Goal: Information Seeking & Learning: Check status

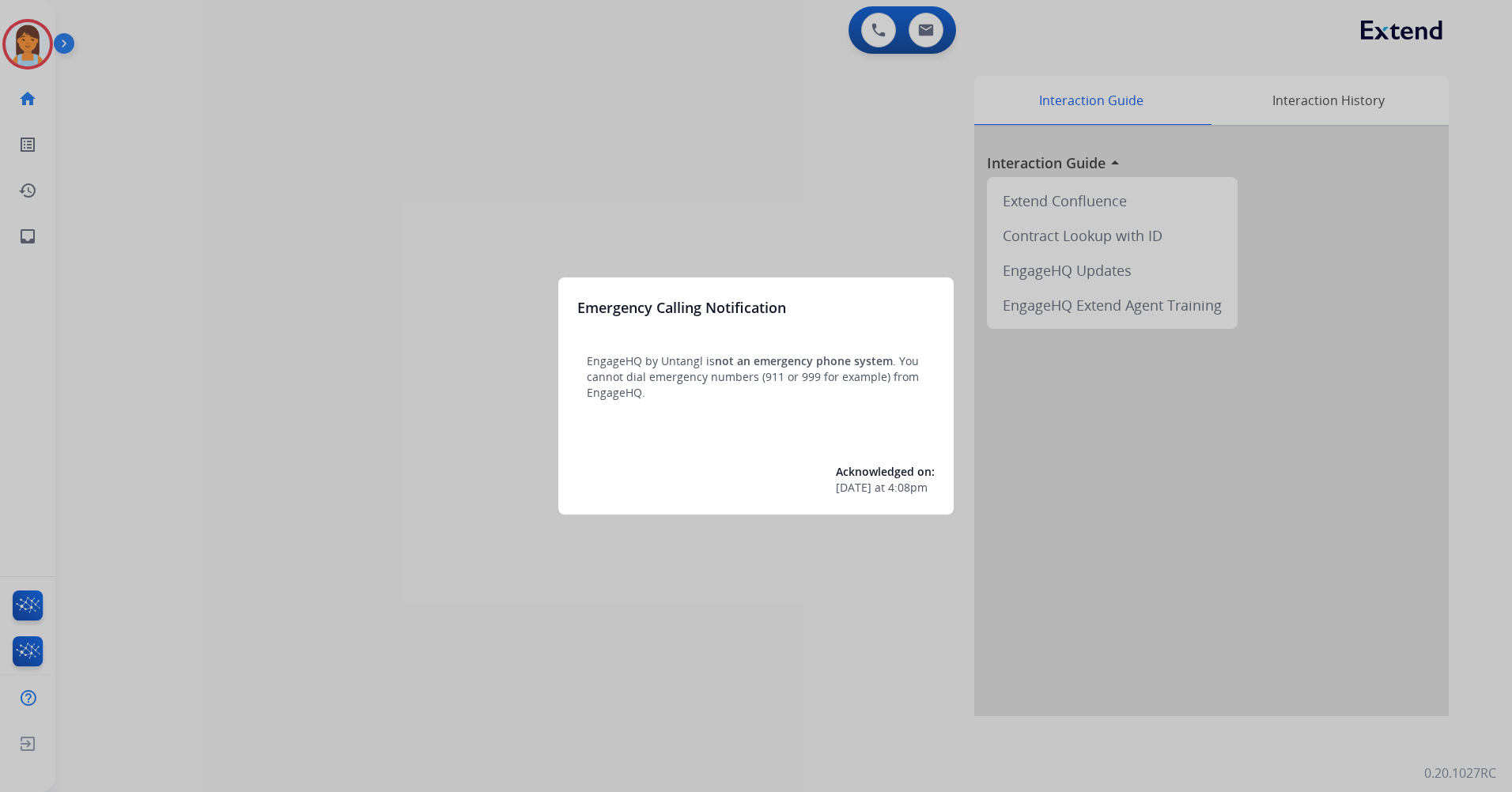
click at [569, 86] on div at bounding box center [756, 396] width 1512 height 792
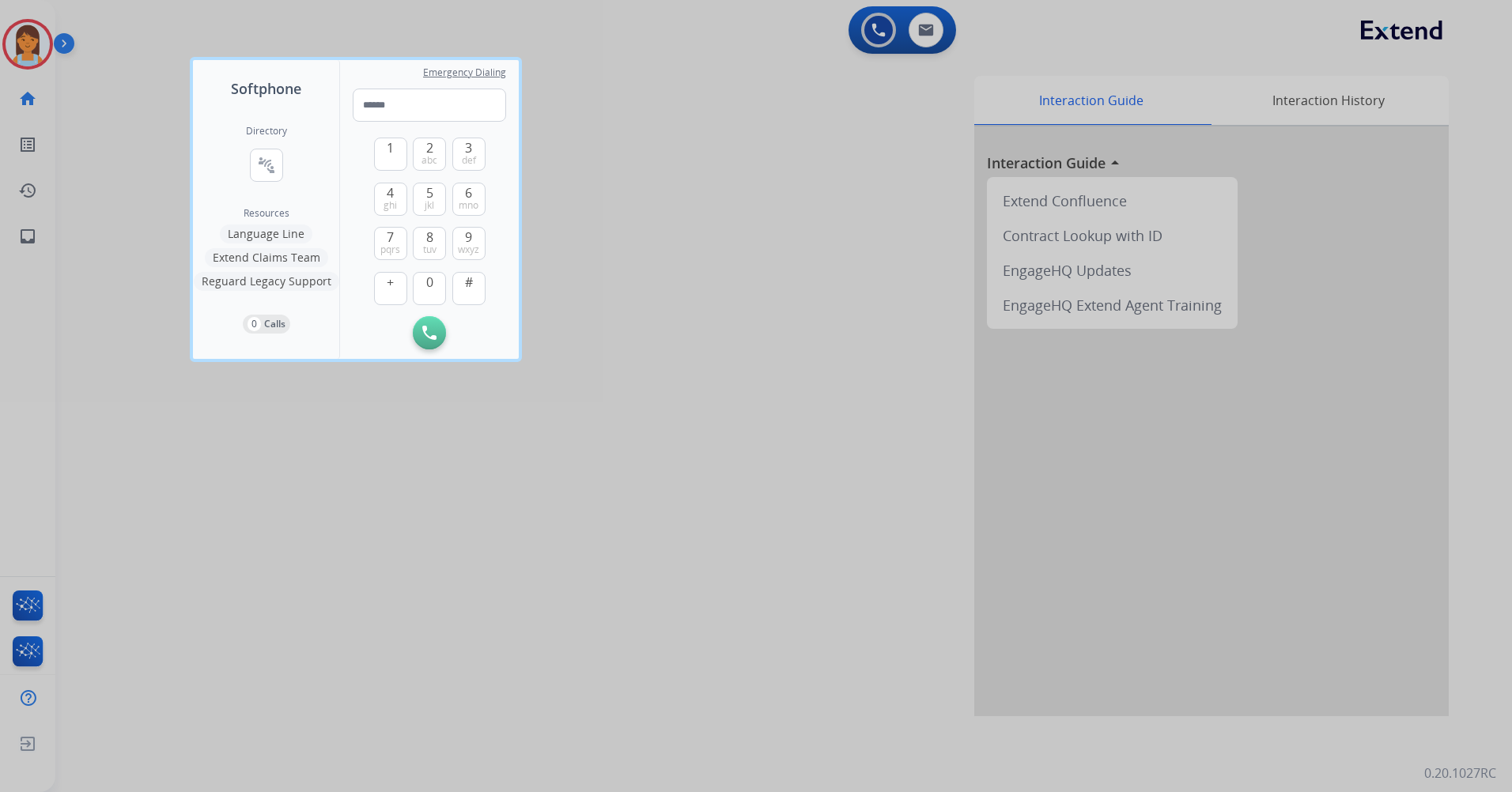
drag, startPoint x: 756, startPoint y: 67, endPoint x: 176, endPoint y: 99, distance: 580.9
click at [754, 67] on div at bounding box center [756, 396] width 1512 height 792
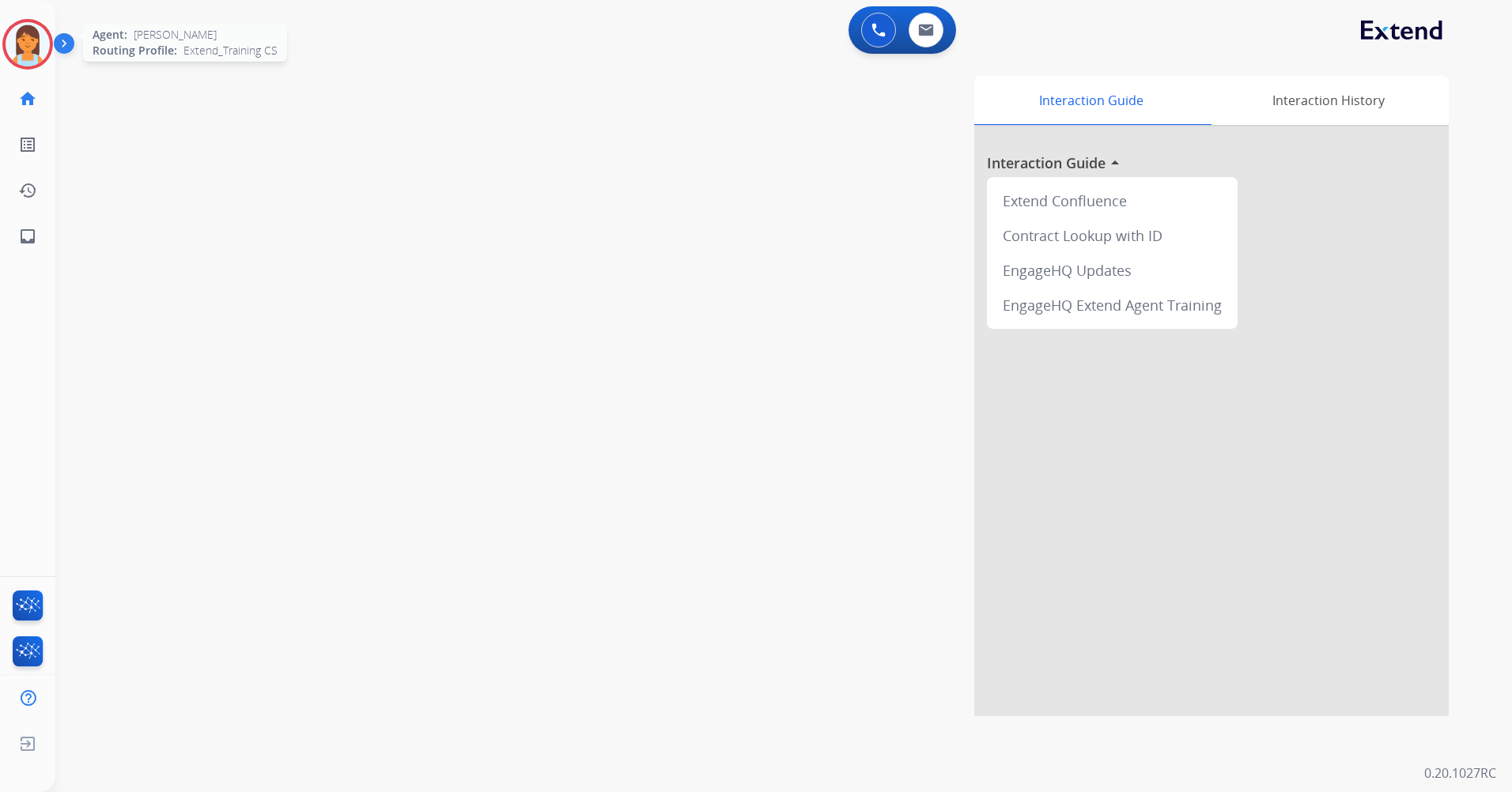
click at [39, 52] on img at bounding box center [28, 45] width 45 height 45
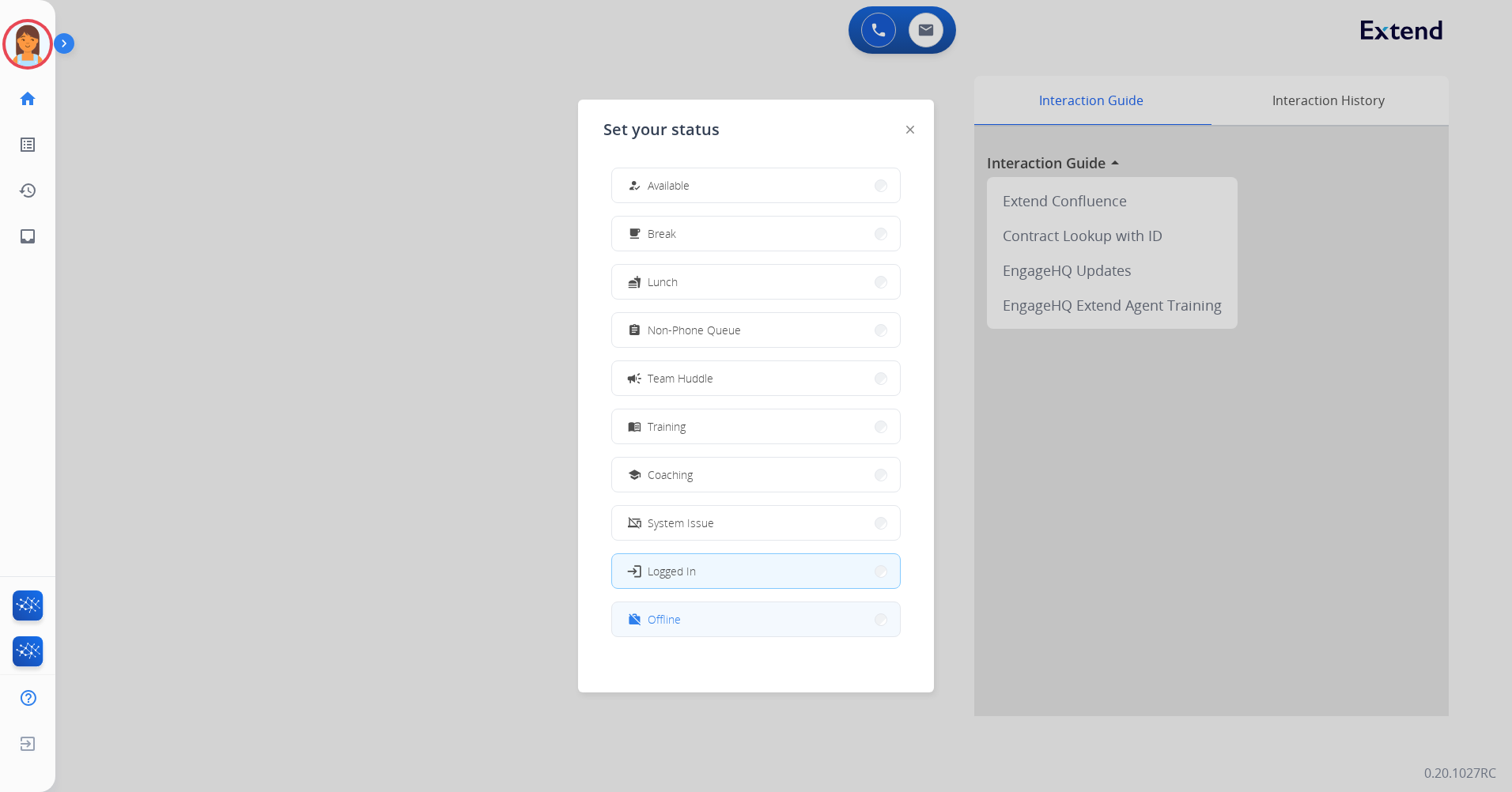
scroll to position [4, 0]
click at [779, 608] on button "work_off Offline" at bounding box center [756, 615] width 288 height 34
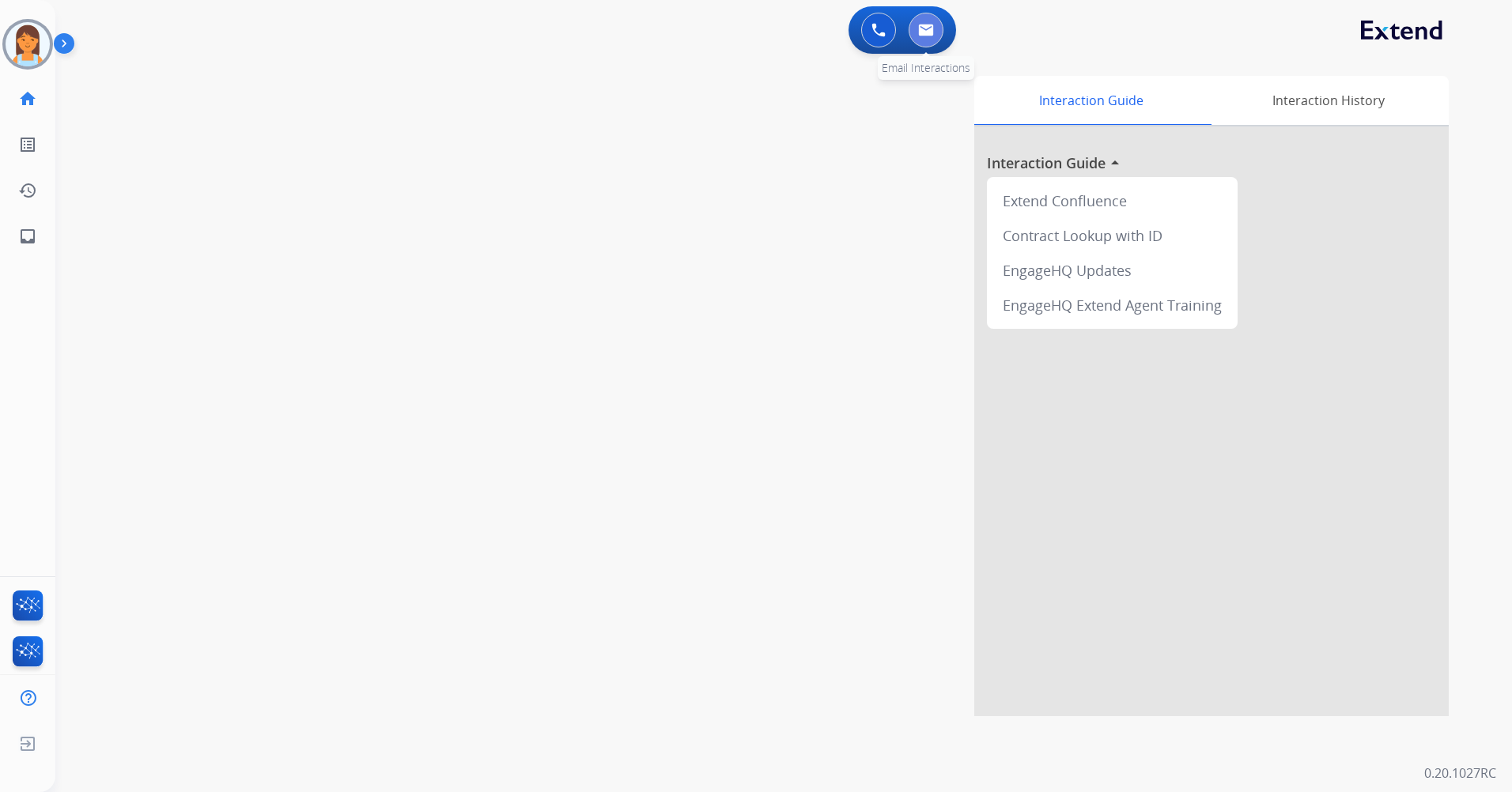
click at [910, 34] on button at bounding box center [926, 29] width 35 height 35
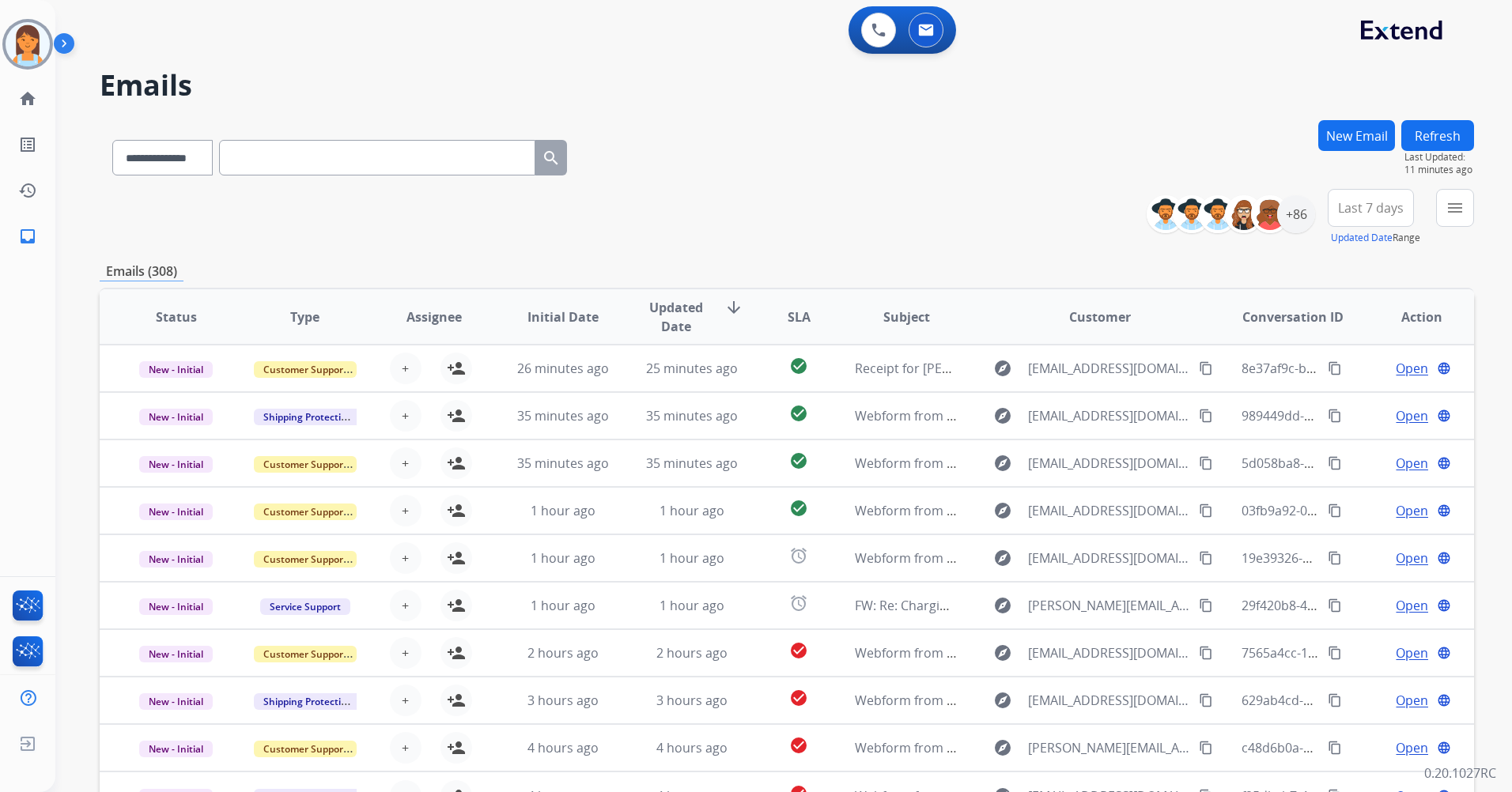
click at [1352, 216] on button "Last 7 days" at bounding box center [1370, 208] width 86 height 38
click at [1369, 398] on div "Last 90 days" at bounding box center [1366, 400] width 87 height 24
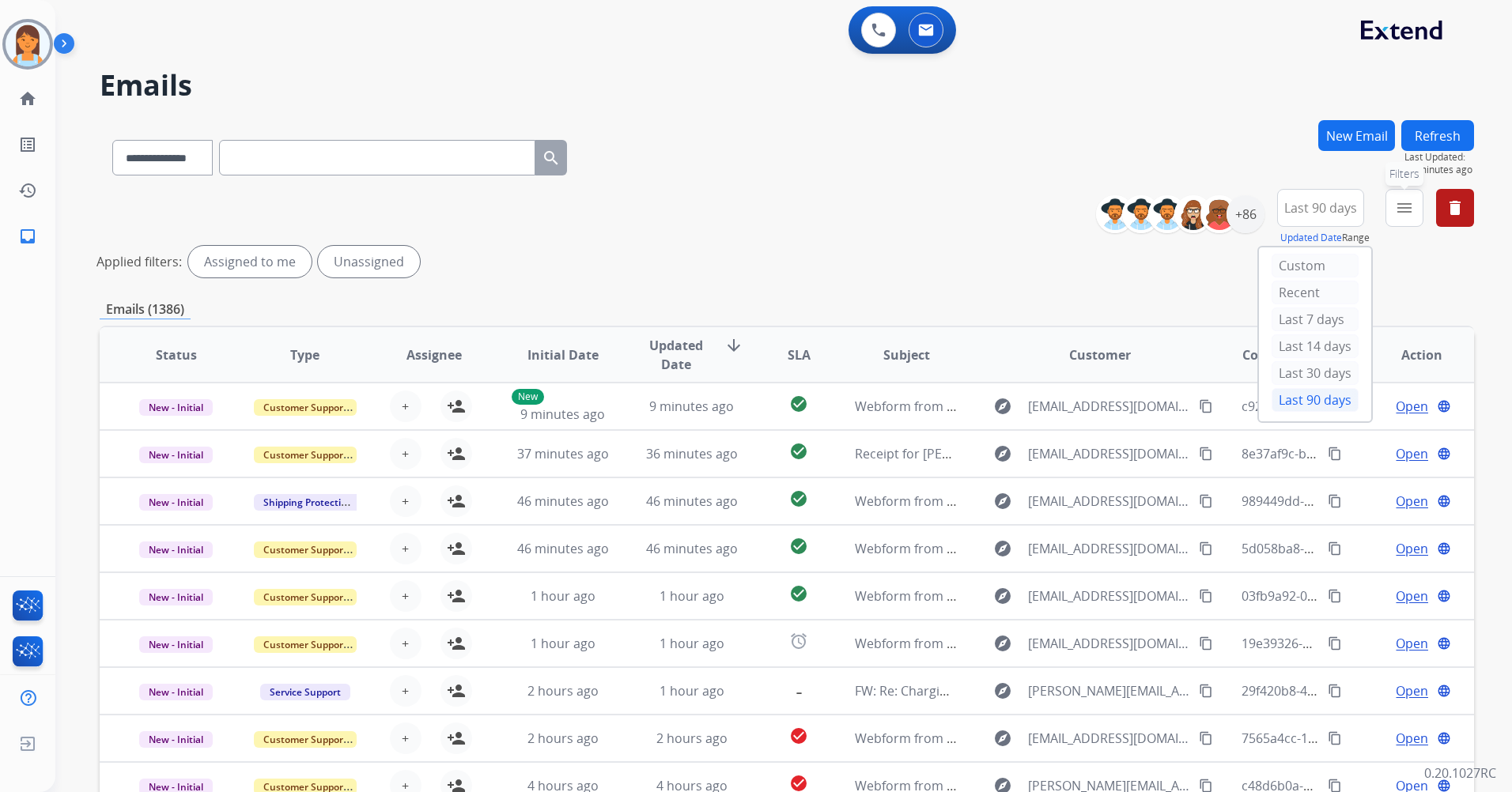
click at [1402, 224] on button "menu Filters" at bounding box center [1404, 208] width 38 height 38
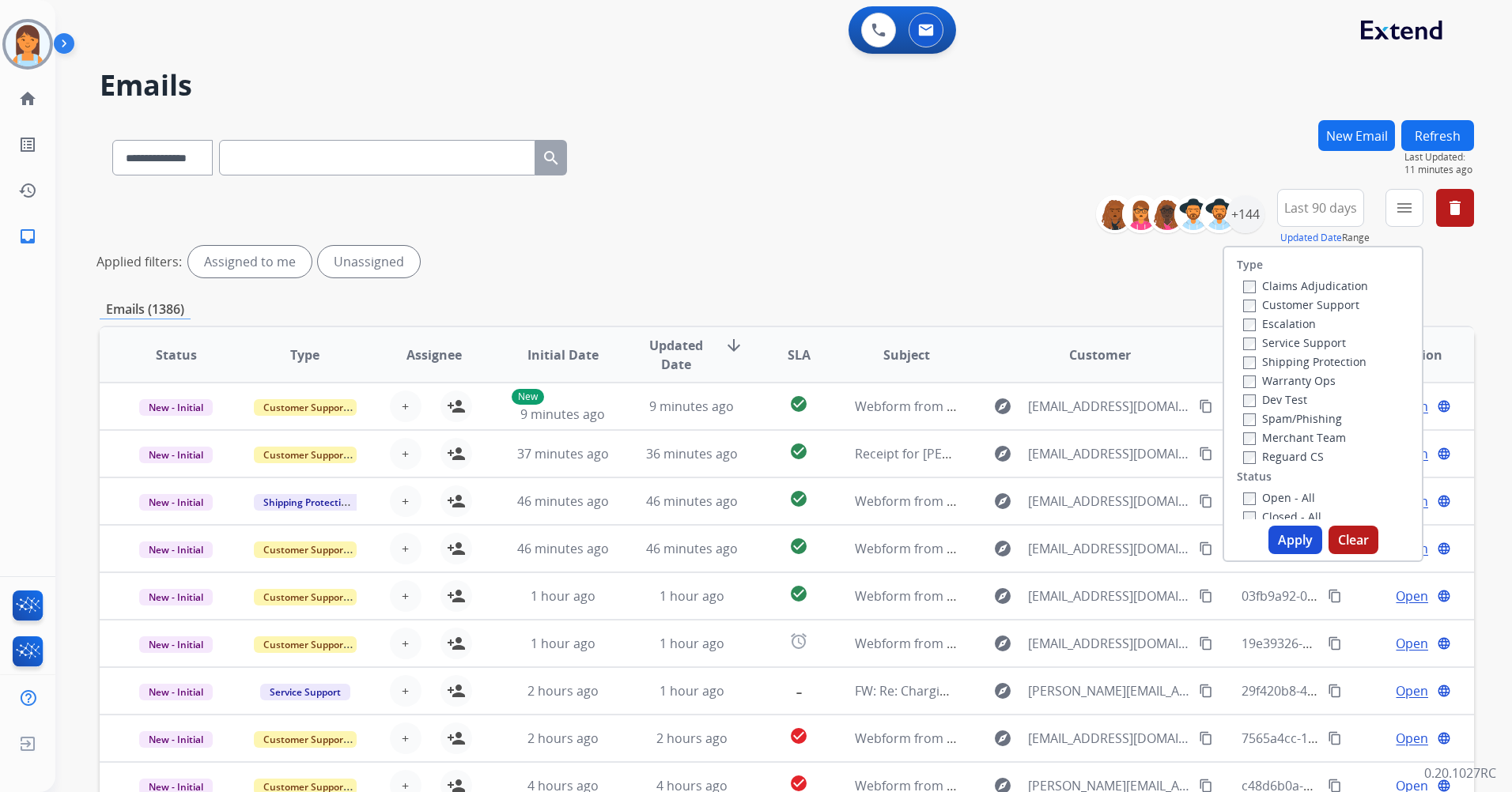
click at [1330, 309] on label "Customer Support" at bounding box center [1301, 305] width 116 height 15
click at [1340, 355] on label "Shipping Protection" at bounding box center [1304, 362] width 123 height 15
click at [1276, 377] on label "Reguard CS" at bounding box center [1283, 377] width 81 height 15
click at [1302, 447] on div "New - Initial" at bounding box center [1326, 455] width 166 height 19
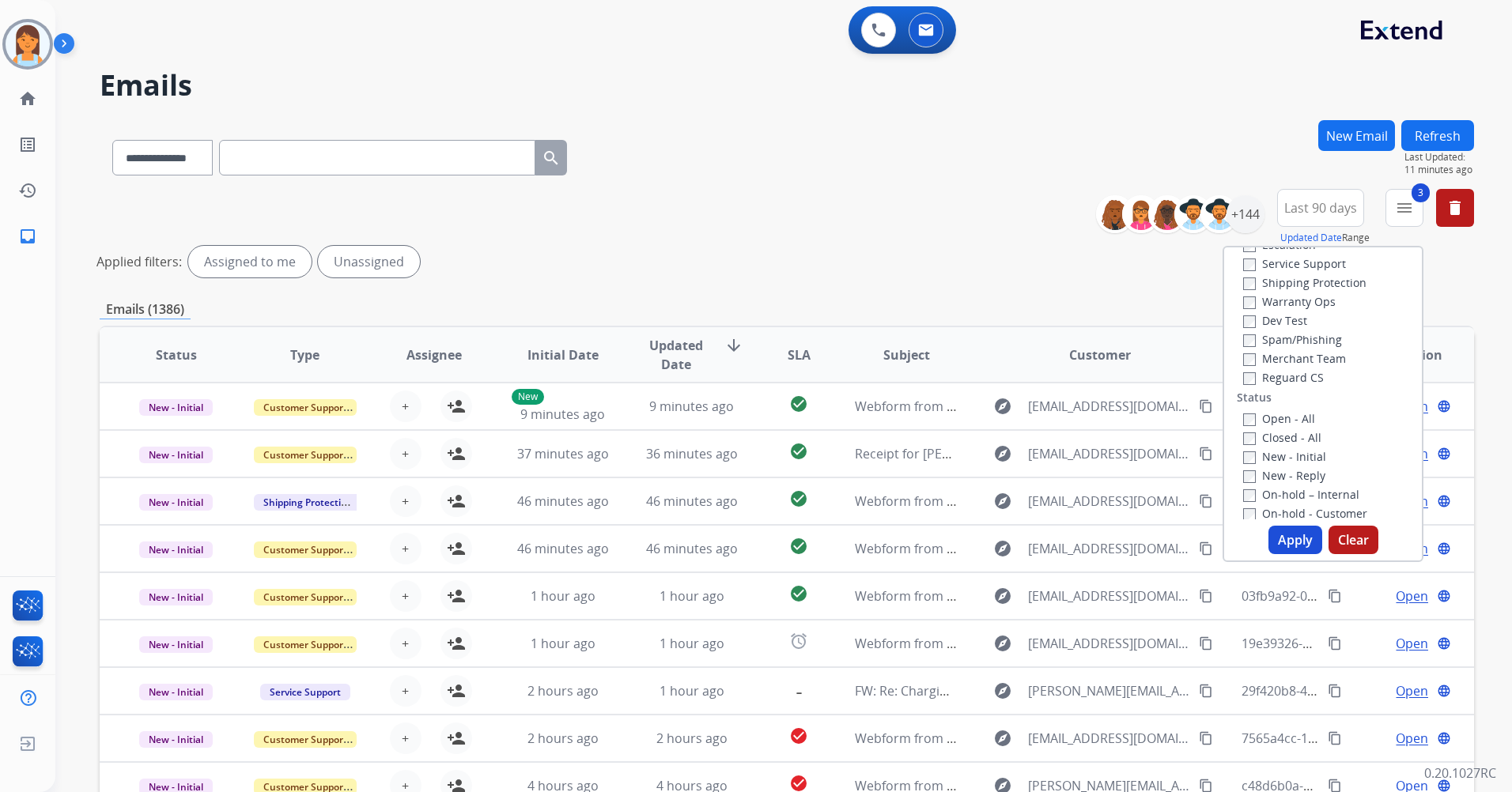
click at [1300, 454] on label "New - Initial" at bounding box center [1284, 456] width 83 height 15
click at [1301, 474] on label "New - Reply" at bounding box center [1284, 475] width 82 height 15
click at [1295, 545] on button "Apply" at bounding box center [1295, 540] width 53 height 29
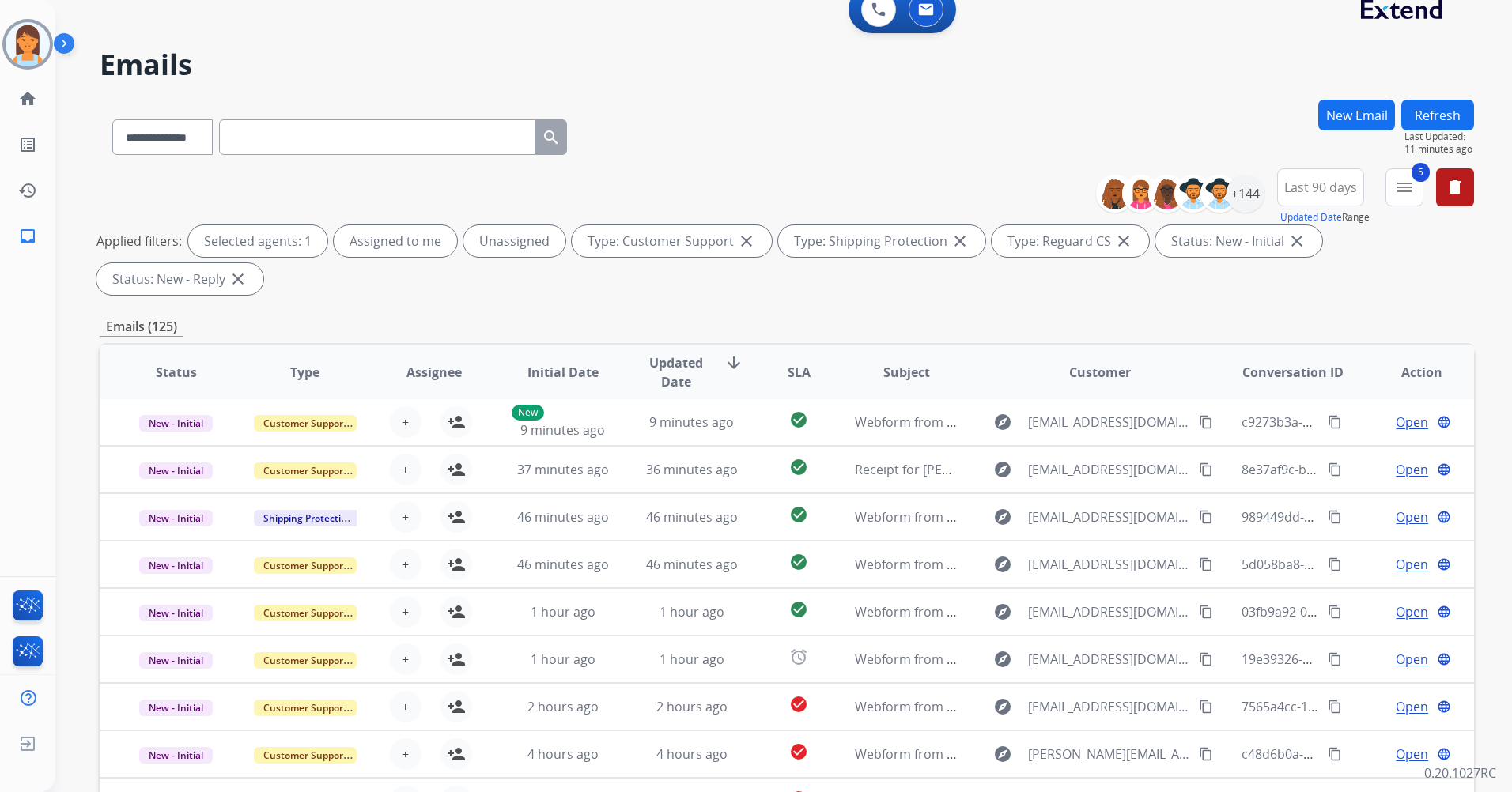
scroll to position [0, 0]
